Goal: Task Accomplishment & Management: Complete application form

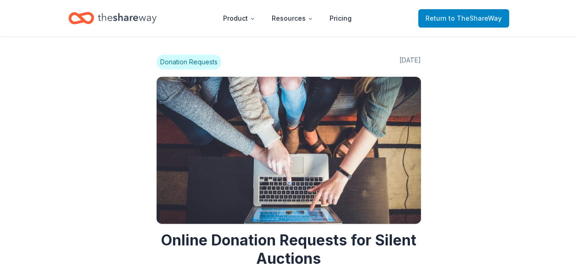
click at [447, 22] on span "Return to TheShareWay" at bounding box center [463, 18] width 76 height 11
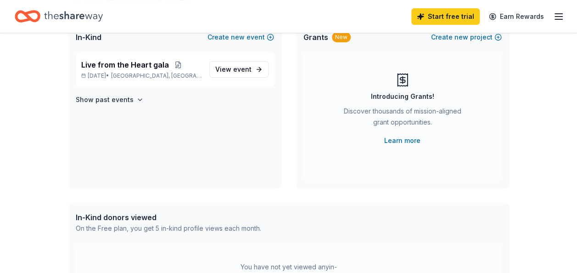
scroll to position [92, 0]
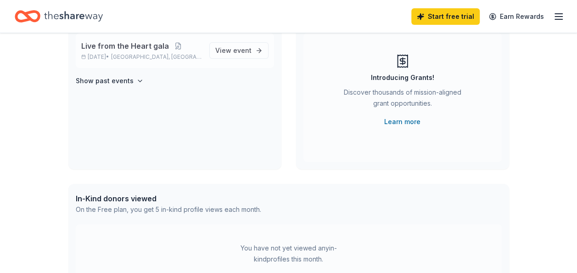
click at [129, 46] on span "Live from the Heart gala" at bounding box center [125, 45] width 88 height 11
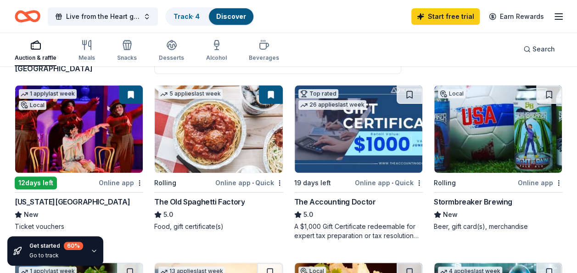
scroll to position [92, 0]
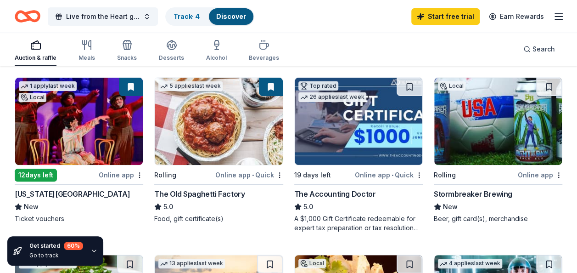
click at [46, 193] on div "[US_STATE][GEOGRAPHIC_DATA]" at bounding box center [72, 193] width 115 height 11
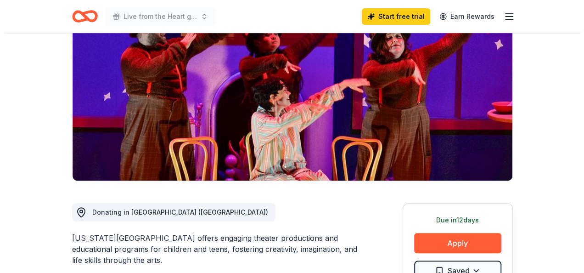
scroll to position [184, 0]
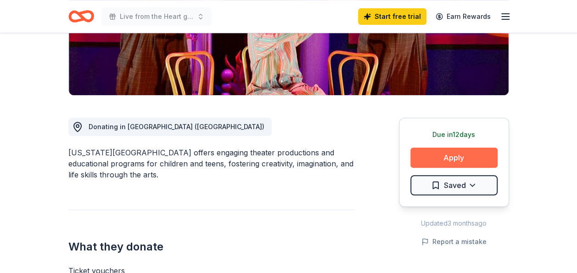
click at [458, 161] on button "Apply" at bounding box center [453, 157] width 87 height 20
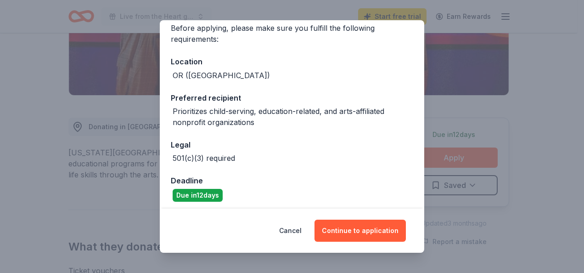
scroll to position [79, 0]
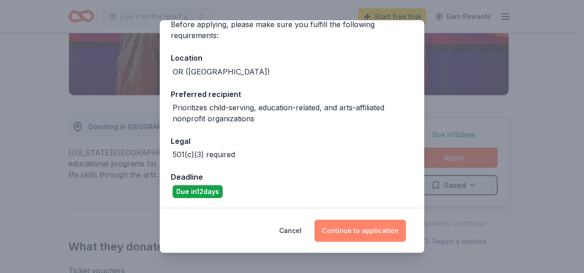
click at [376, 230] on button "Continue to application" at bounding box center [359, 230] width 91 height 22
